Goal: Information Seeking & Learning: Learn about a topic

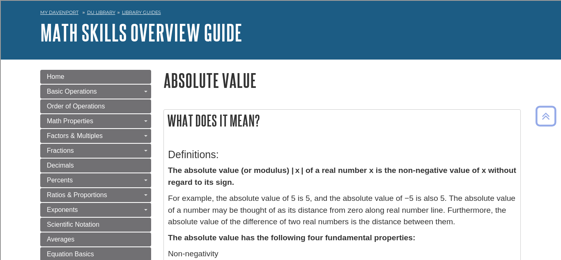
scroll to position [26, 0]
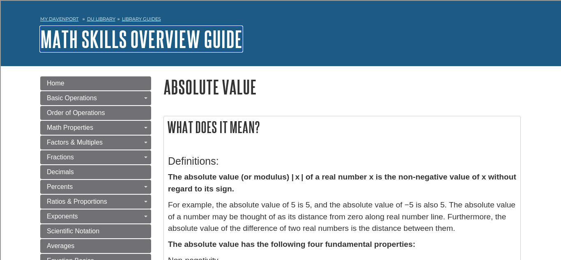
click at [165, 45] on link "Math Skills Overview Guide" at bounding box center [141, 38] width 202 height 25
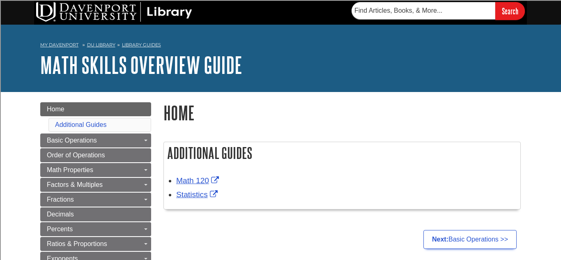
click at [408, 22] on div "Search" at bounding box center [280, 12] width 493 height 25
click at [394, 11] on input "text" at bounding box center [424, 10] width 144 height 17
type input "Evaluating Expressions"
click at [495, 2] on input "Search" at bounding box center [510, 11] width 30 height 18
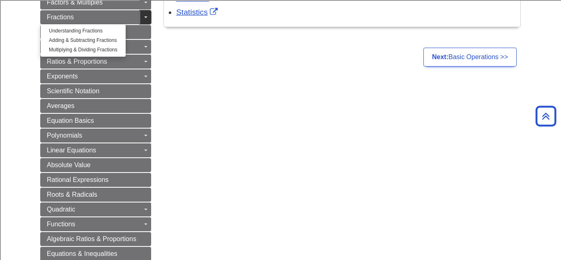
scroll to position [183, 0]
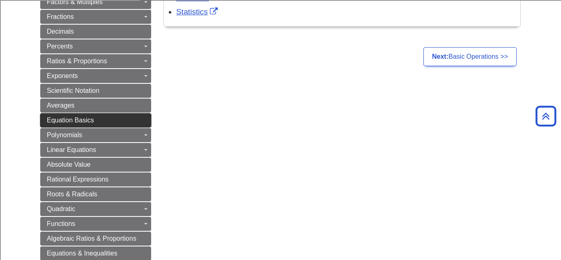
click at [117, 124] on link "Equation Basics" at bounding box center [95, 120] width 111 height 14
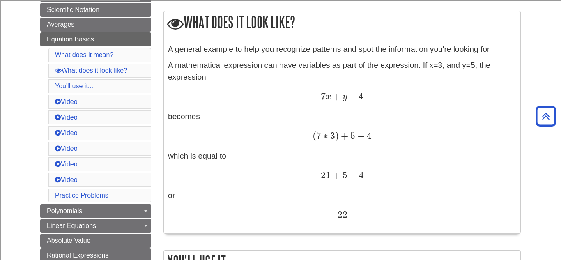
scroll to position [247, 0]
